Goal: Task Accomplishment & Management: Complete application form

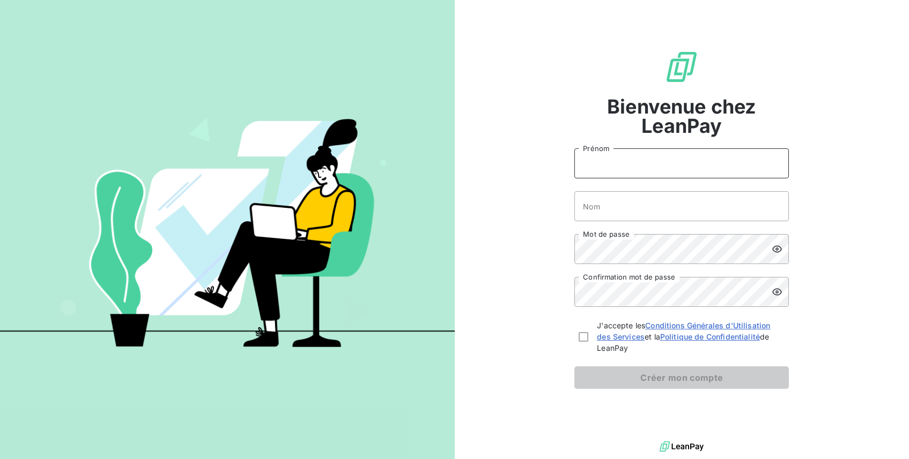
click at [589, 164] on input "Prénom" at bounding box center [681, 164] width 214 height 30
type input "[PERSON_NAME]"
click at [616, 204] on input "Nom" at bounding box center [681, 206] width 214 height 30
type input "ROHMER"
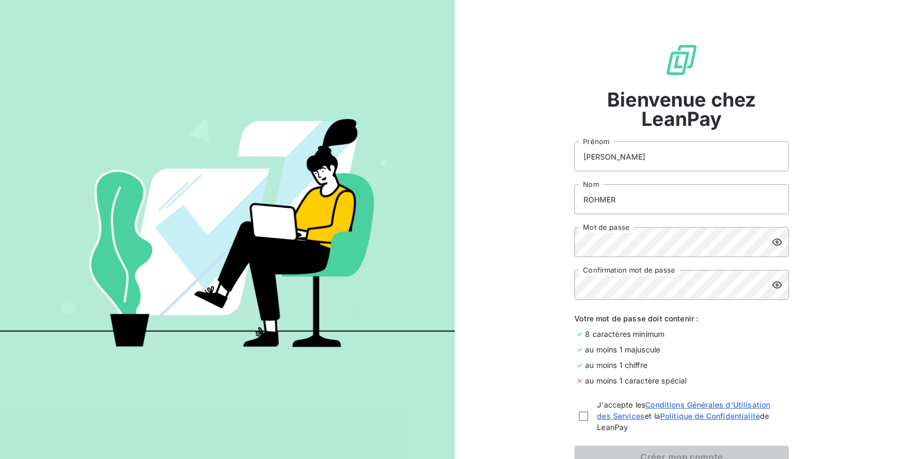
click at [774, 280] on icon at bounding box center [776, 285] width 11 height 11
click at [579, 418] on div at bounding box center [583, 417] width 10 height 10
checkbox input "true"
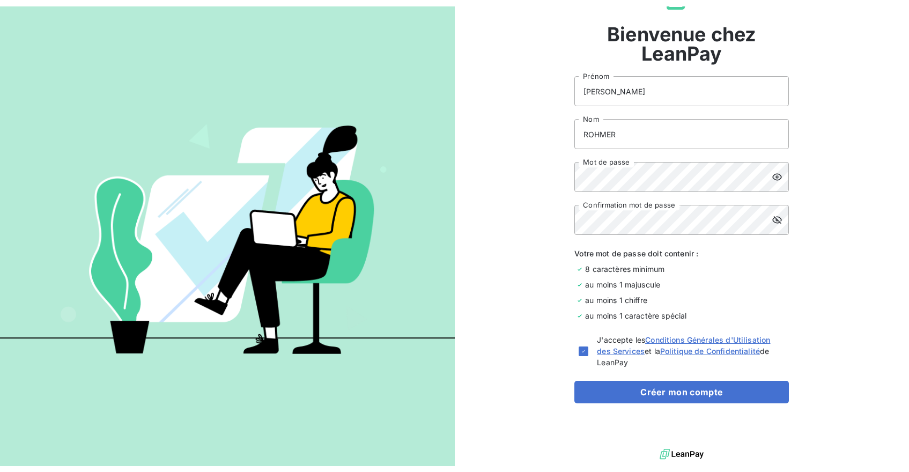
scroll to position [72, 0]
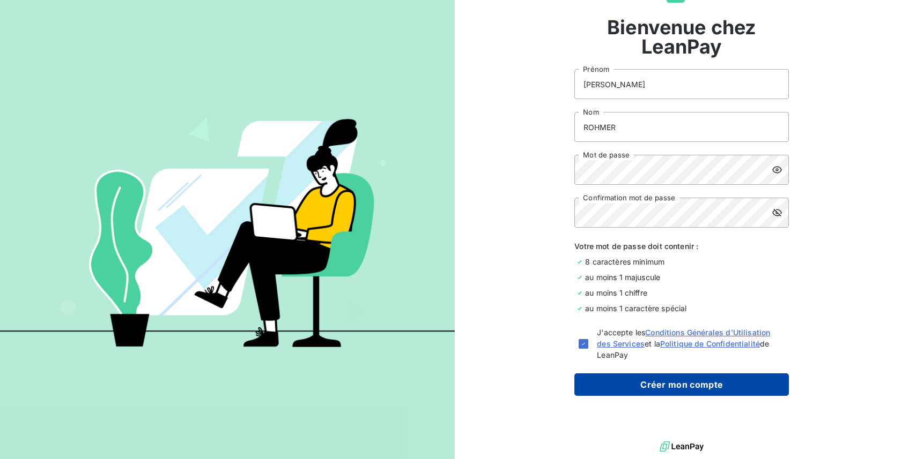
click at [658, 388] on button "Créer mon compte" at bounding box center [681, 385] width 214 height 23
